Goal: Task Accomplishment & Management: Use online tool/utility

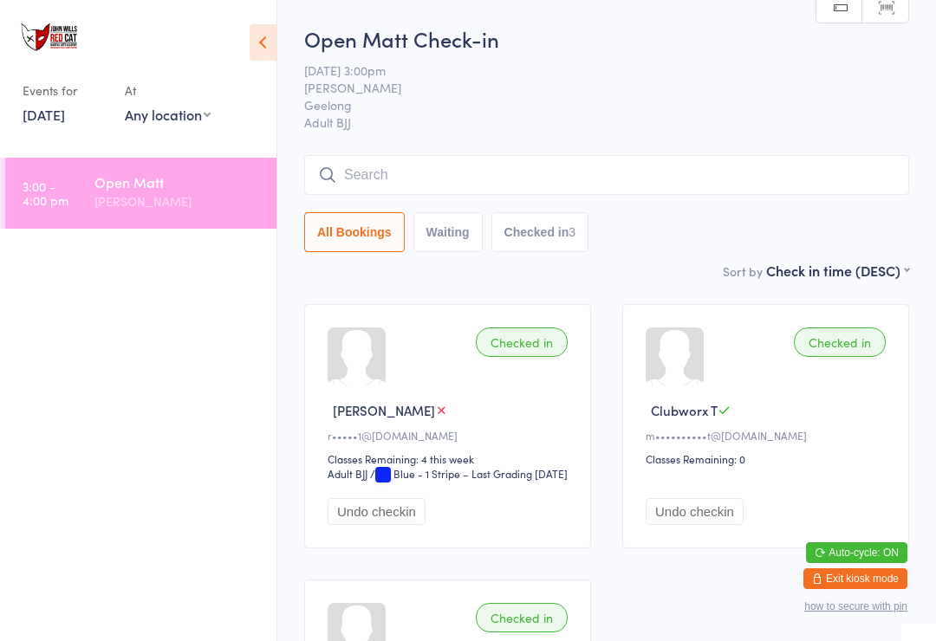
click at [365, 191] on input "search" at bounding box center [606, 175] width 605 height 40
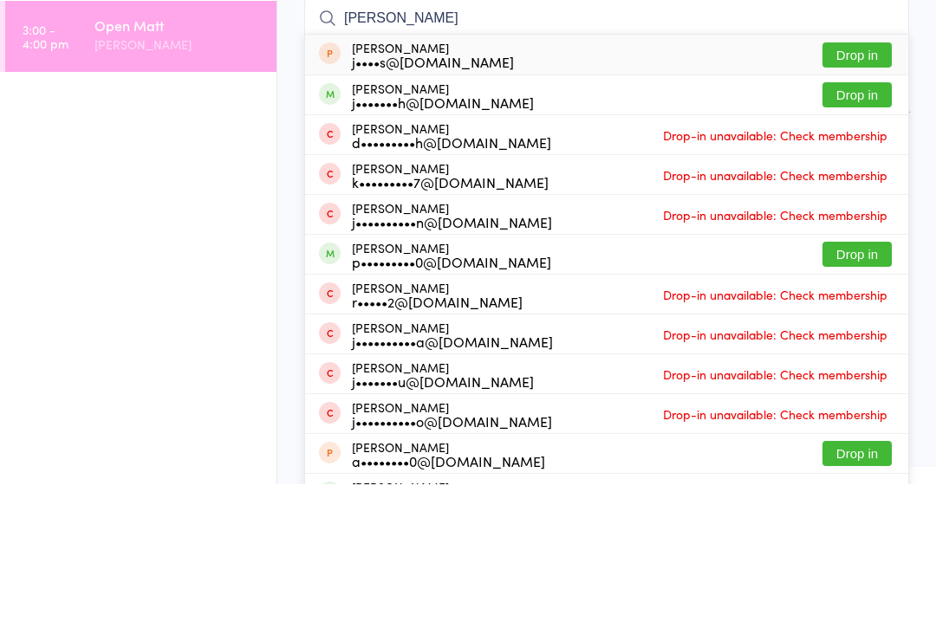
type input "[PERSON_NAME]"
click at [845, 239] on button "Drop in" at bounding box center [856, 251] width 69 height 25
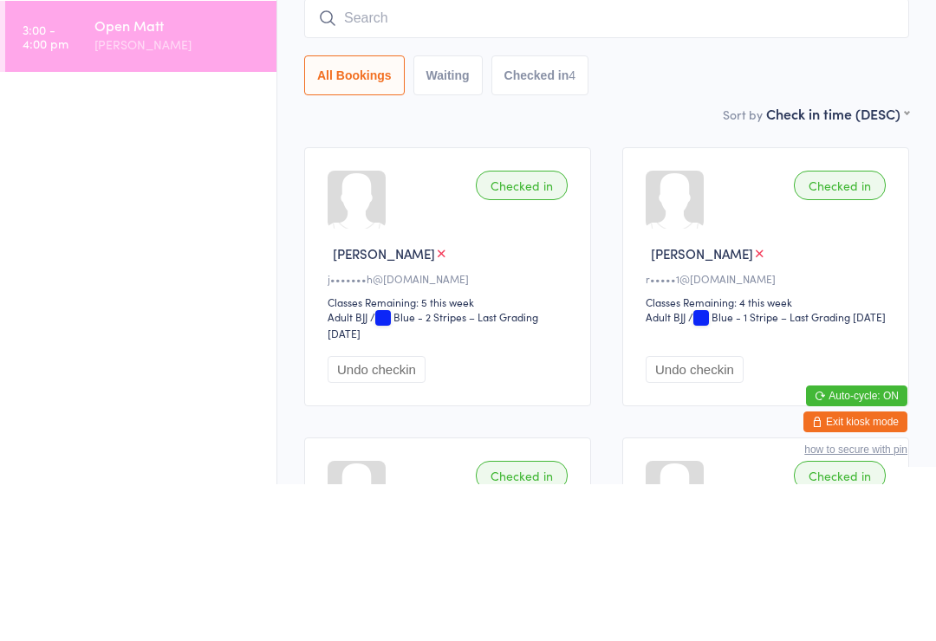
click at [742, 155] on input "search" at bounding box center [606, 175] width 605 height 40
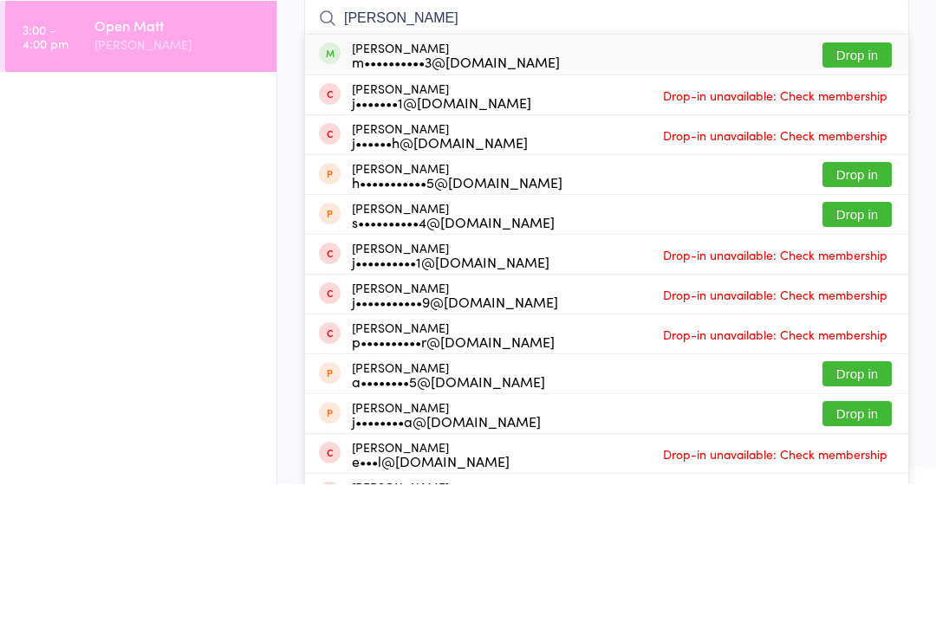
type input "[PERSON_NAME]"
click at [839, 199] on button "Drop in" at bounding box center [856, 211] width 69 height 25
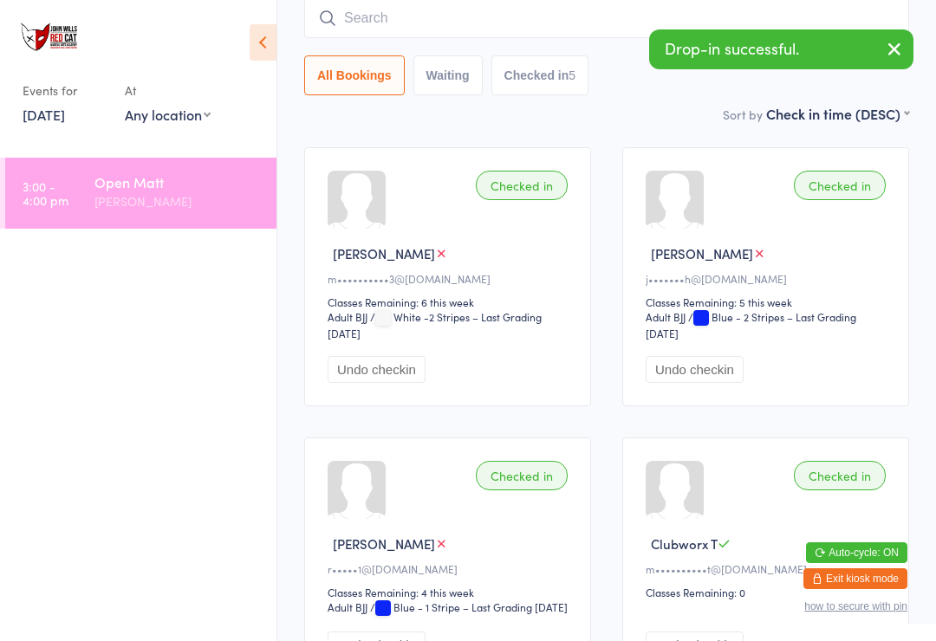
click at [521, 38] on input "search" at bounding box center [606, 18] width 605 height 40
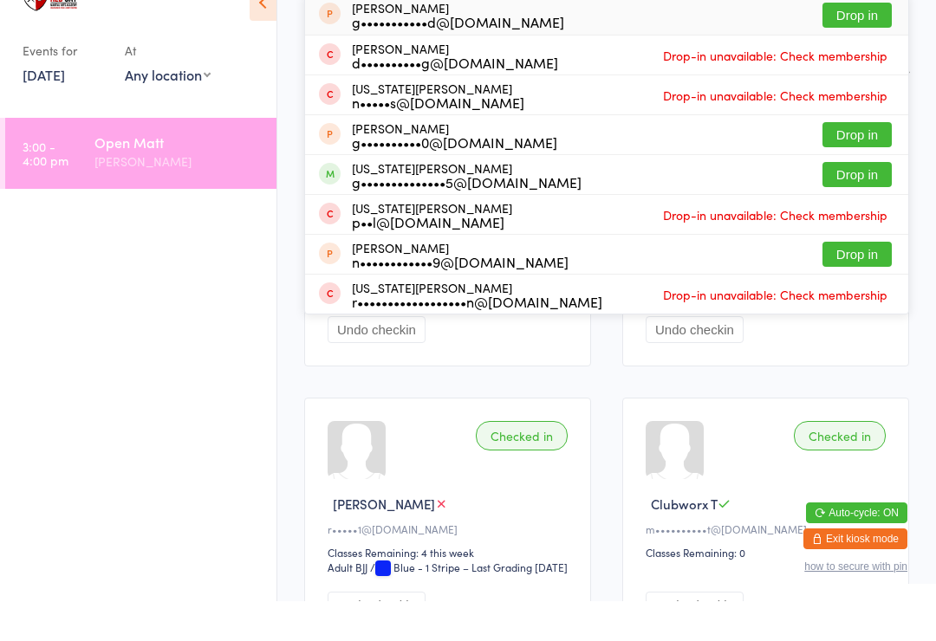
type input "[PERSON_NAME]"
click at [855, 202] on button "Drop in" at bounding box center [856, 214] width 69 height 25
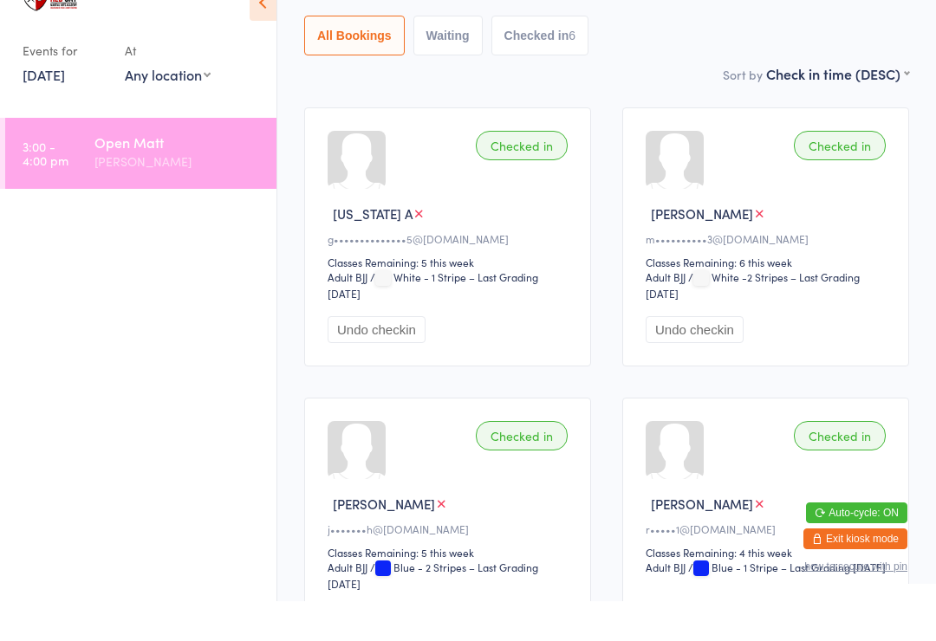
scroll to position [20, 0]
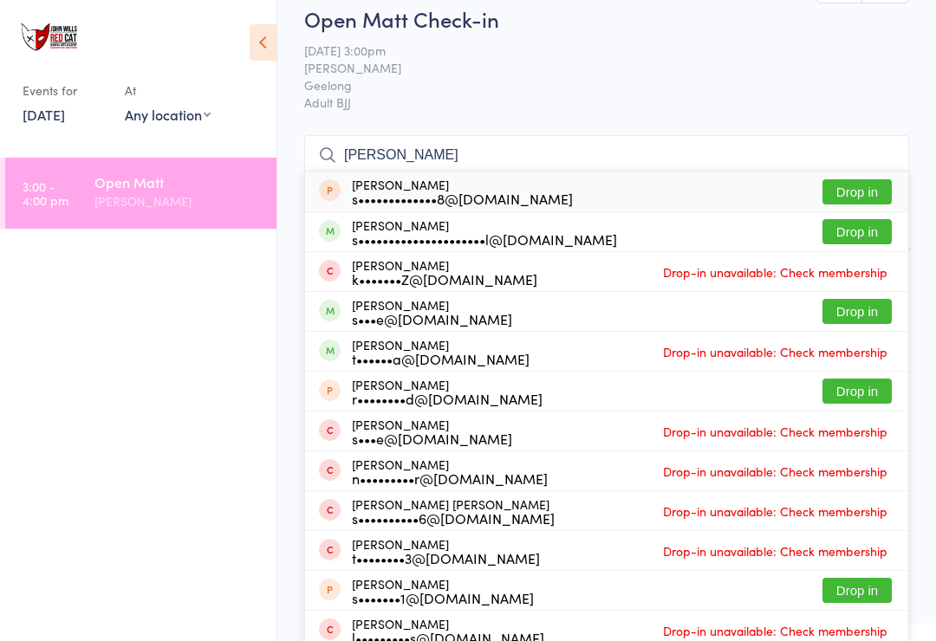
type input "[PERSON_NAME]"
click at [843, 238] on button "Drop in" at bounding box center [856, 231] width 69 height 25
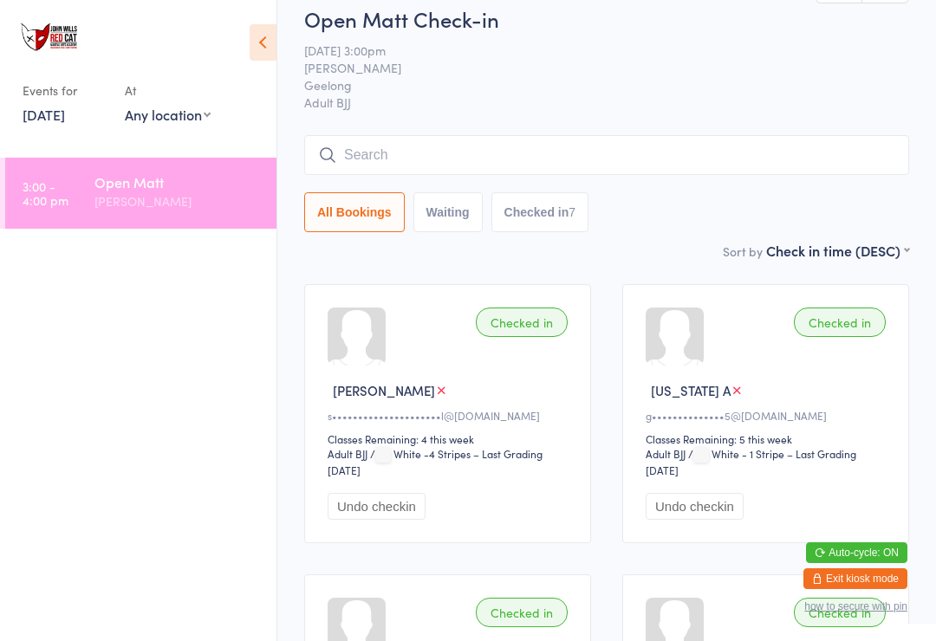
click at [533, 165] on input "search" at bounding box center [606, 155] width 605 height 40
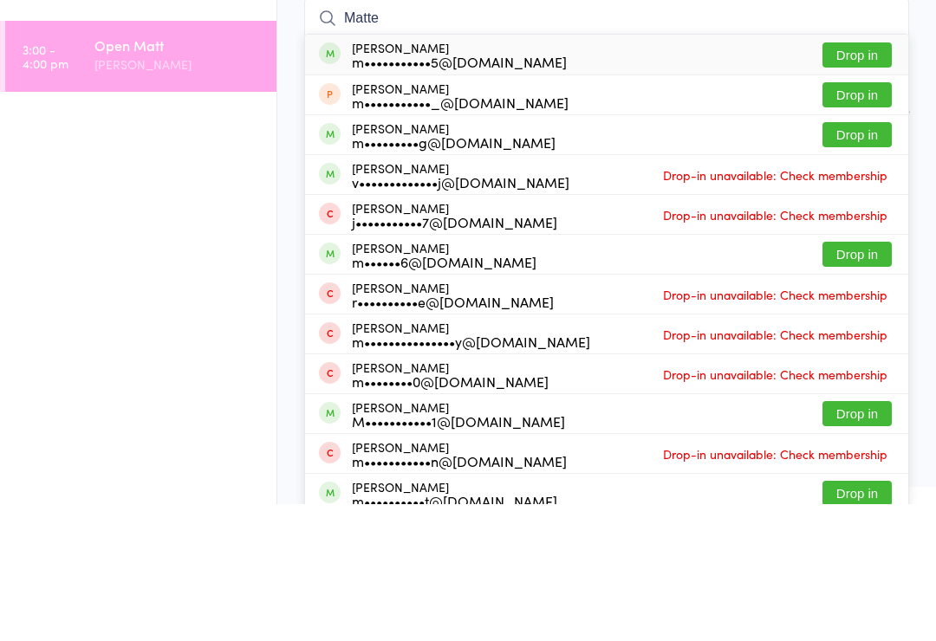
type input "Matte"
click at [851, 179] on button "Drop in" at bounding box center [856, 191] width 69 height 25
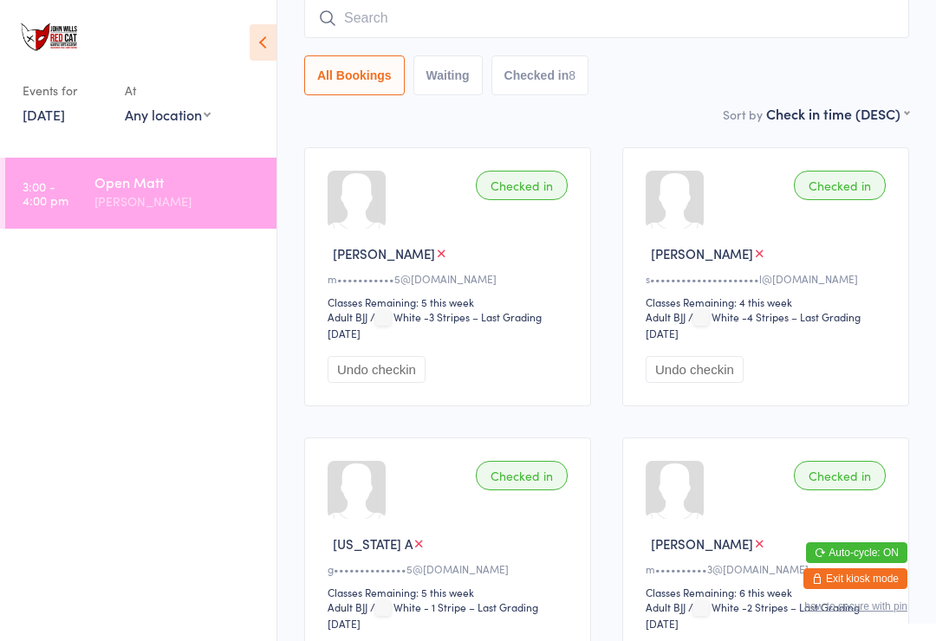
click at [479, 11] on input "search" at bounding box center [606, 18] width 605 height 40
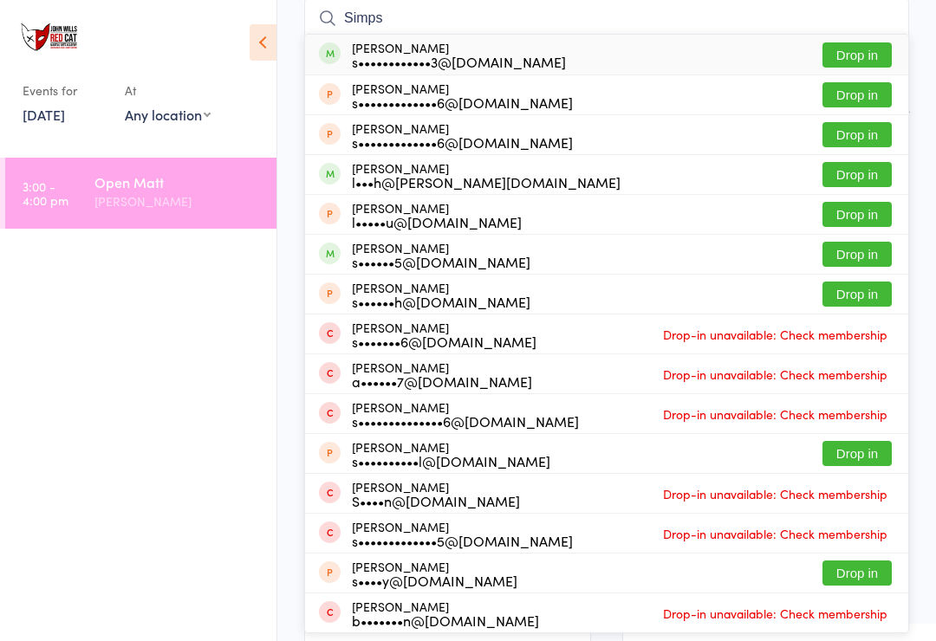
type input "Simps"
click at [858, 173] on button "Drop in" at bounding box center [856, 174] width 69 height 25
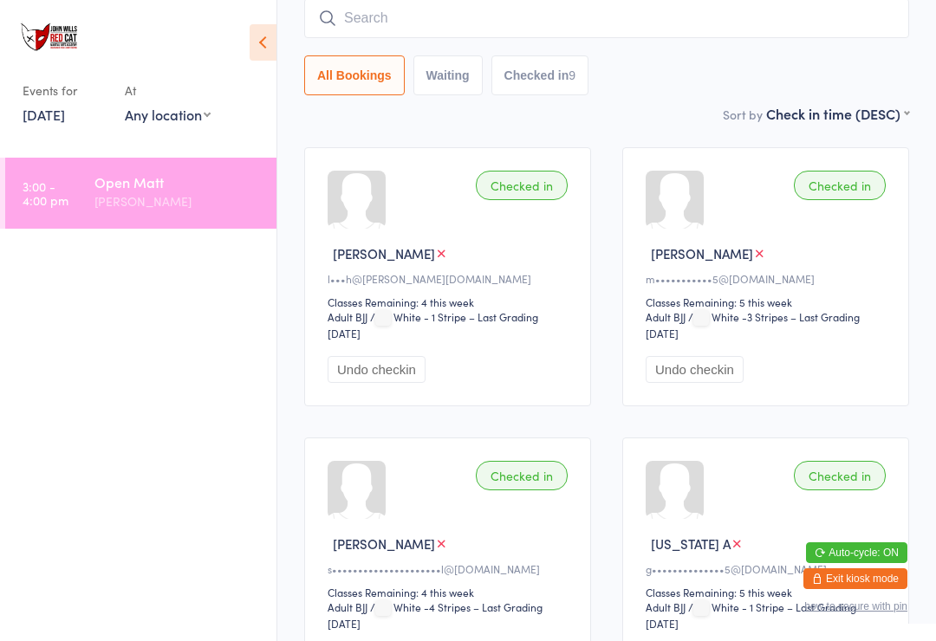
click at [425, 24] on input "search" at bounding box center [606, 18] width 605 height 40
type input "E"
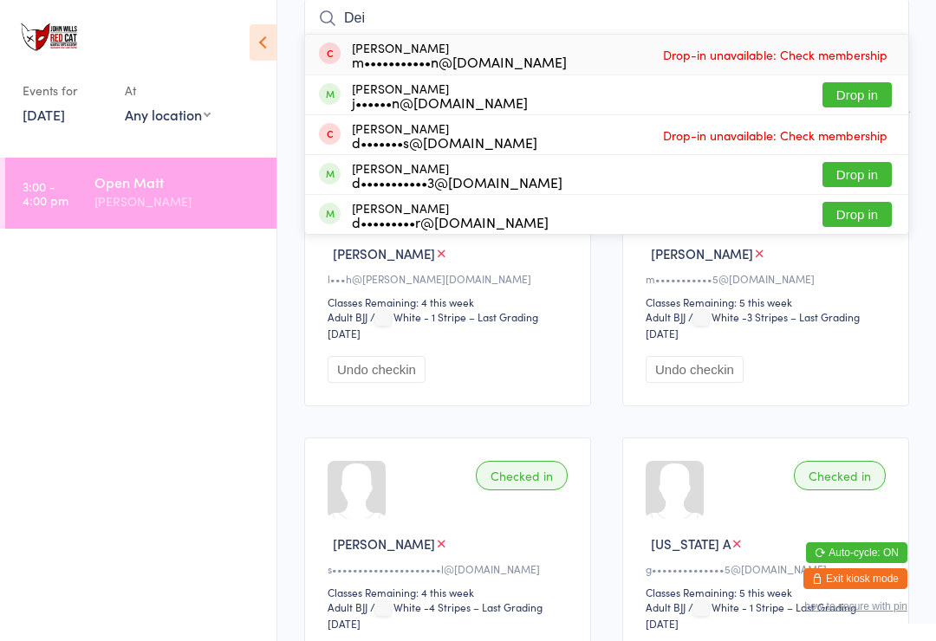
type input "Dei"
click at [855, 101] on button "Drop in" at bounding box center [856, 94] width 69 height 25
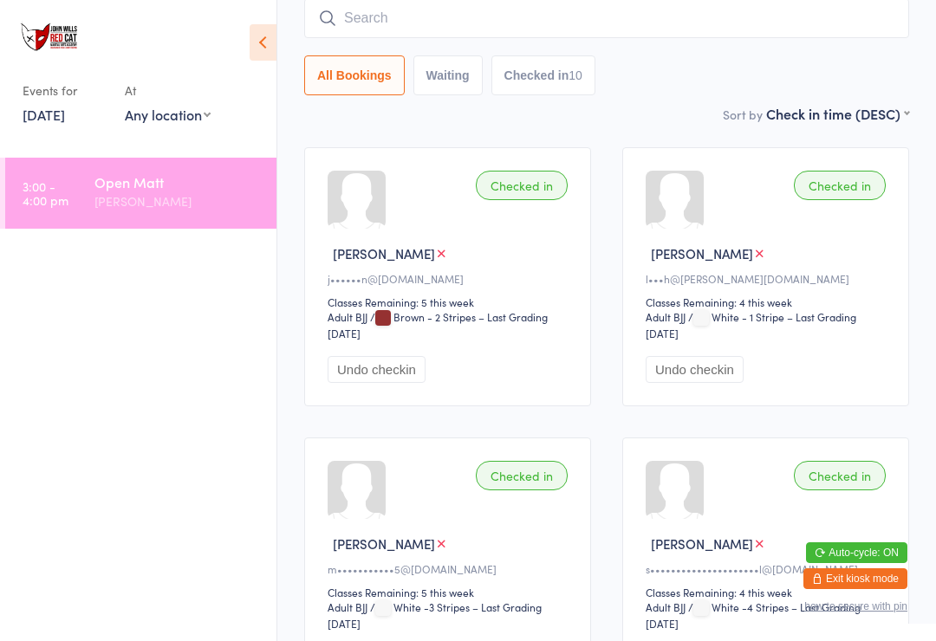
click at [463, 19] on input "search" at bounding box center [606, 18] width 605 height 40
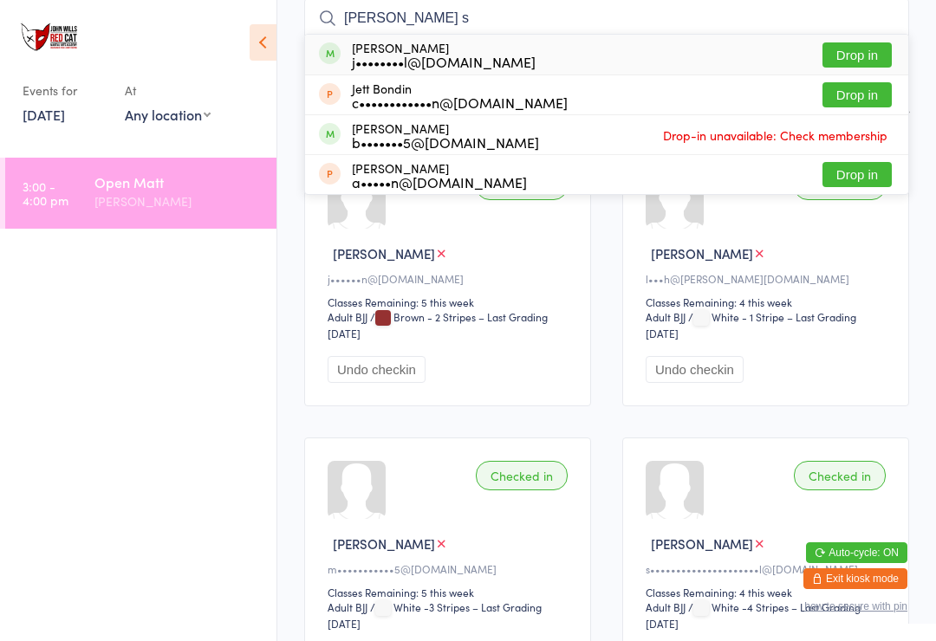
type input "[PERSON_NAME] s"
click at [849, 57] on button "Drop in" at bounding box center [856, 54] width 69 height 25
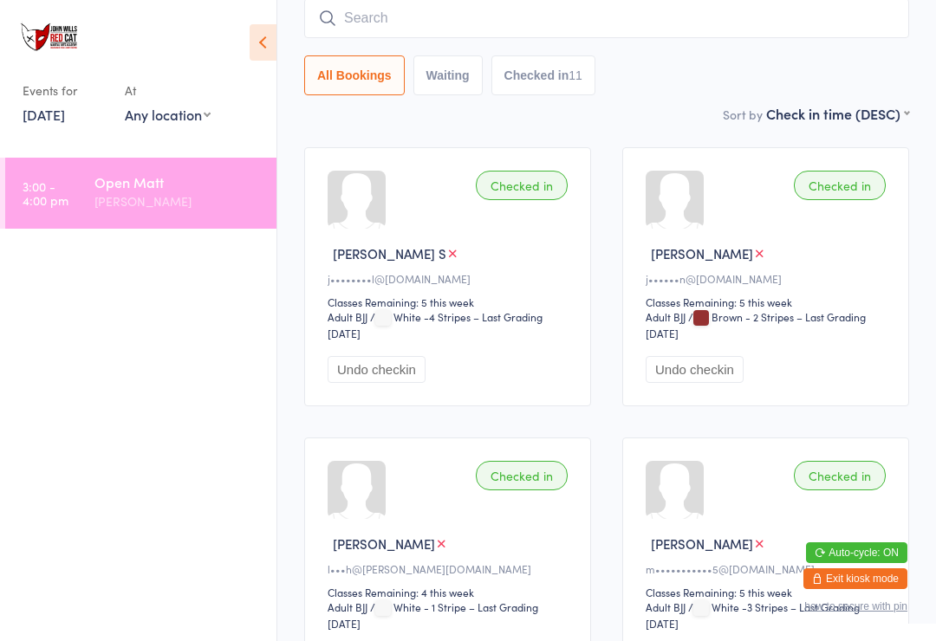
click at [378, 15] on input "search" at bounding box center [606, 18] width 605 height 40
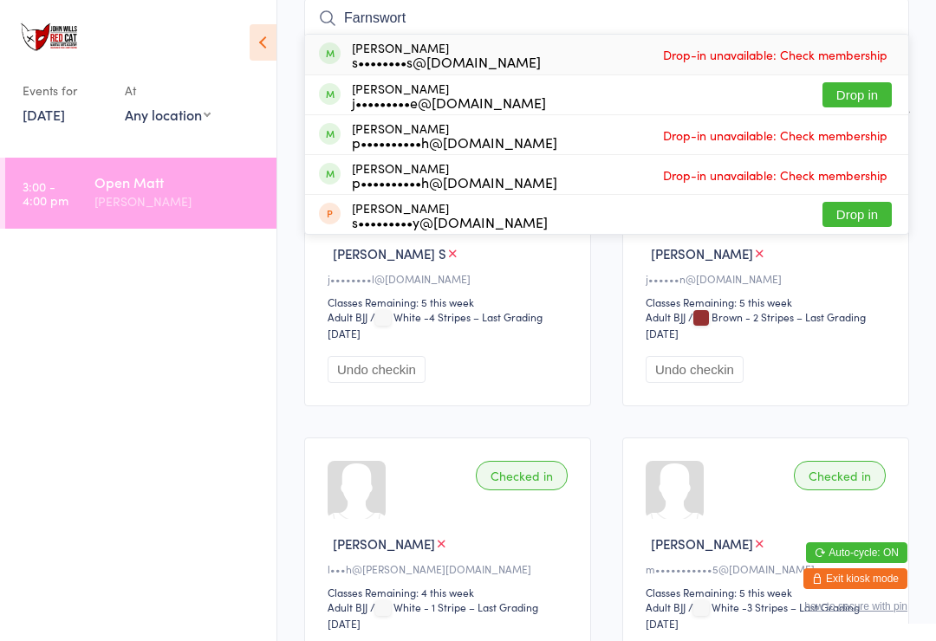
type input "Farnswort"
click at [856, 93] on button "Drop in" at bounding box center [856, 94] width 69 height 25
